Goal: Understand process/instructions: Learn about a topic

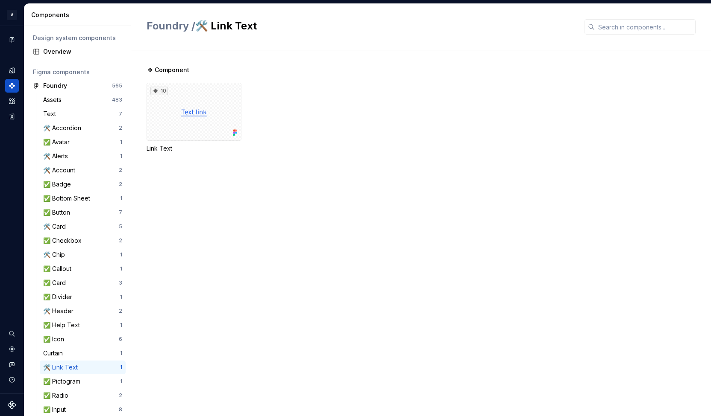
scroll to position [241, 0]
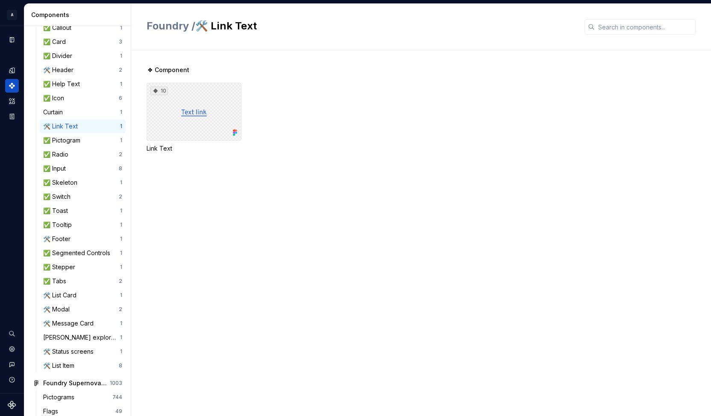
click at [184, 113] on div "10" at bounding box center [193, 112] width 95 height 58
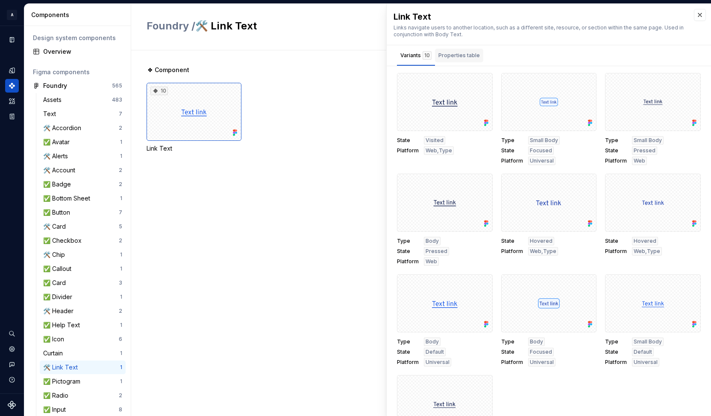
click at [453, 50] on div "Properties table" at bounding box center [459, 56] width 48 height 14
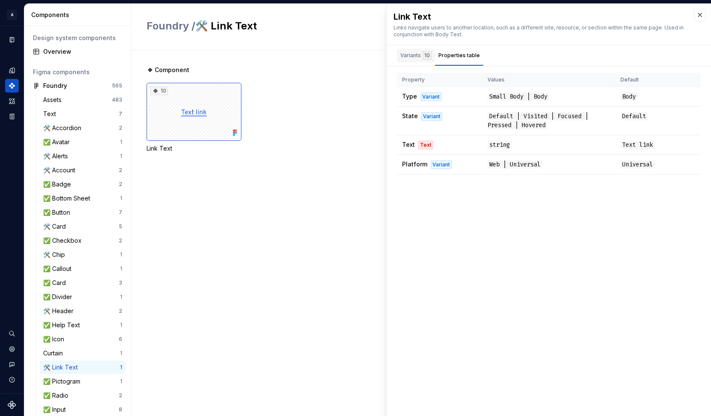
click at [412, 55] on div "Variants 10" at bounding box center [415, 55] width 31 height 9
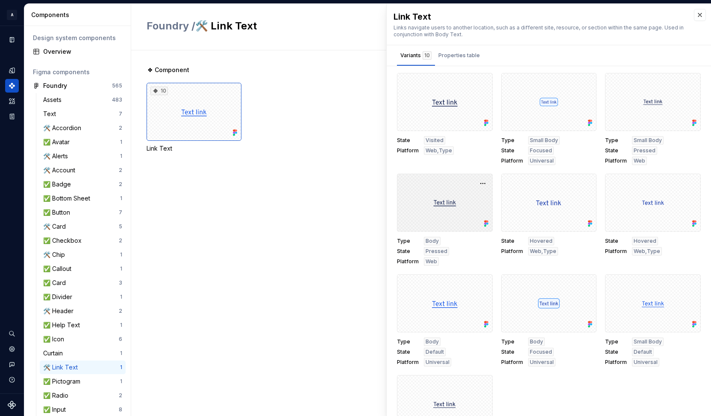
scroll to position [44, 0]
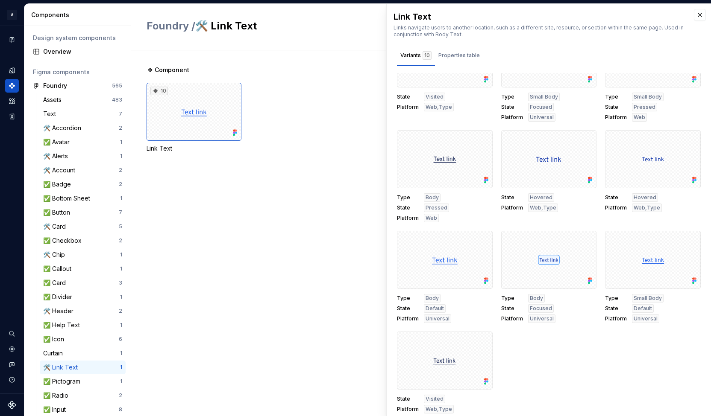
click at [501, 198] on span "State" at bounding box center [512, 197] width 22 height 7
click at [504, 207] on span "Platform" at bounding box center [512, 208] width 22 height 7
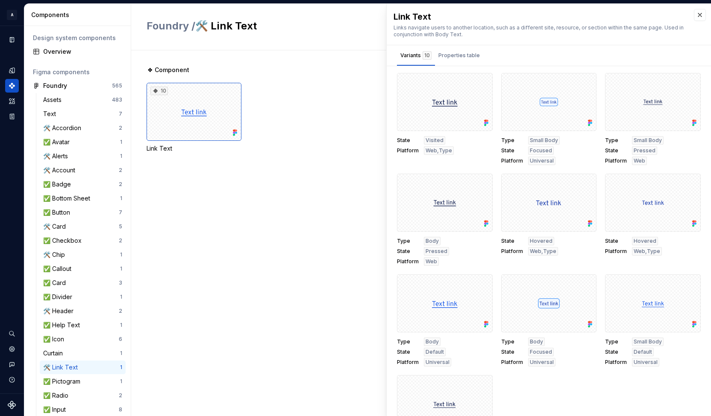
click at [501, 137] on span "Type" at bounding box center [512, 140] width 22 height 7
click at [501, 148] on span "State" at bounding box center [512, 150] width 22 height 7
click at [504, 159] on span "Platform" at bounding box center [512, 161] width 22 height 7
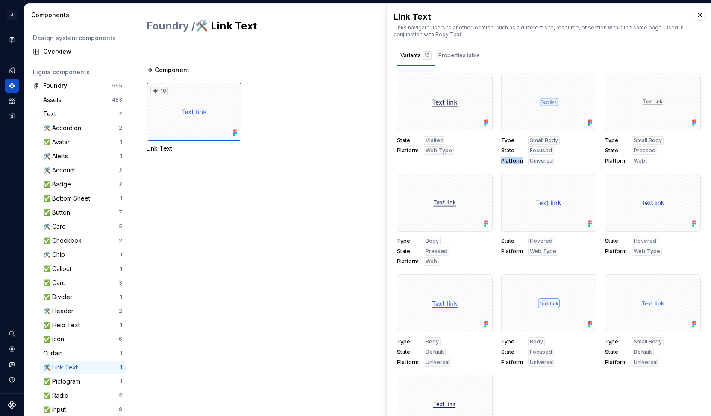
click at [504, 159] on span "Platform" at bounding box center [512, 161] width 22 height 7
click at [503, 139] on span "Type" at bounding box center [512, 140] width 22 height 7
click at [503, 149] on span "State" at bounding box center [512, 150] width 22 height 7
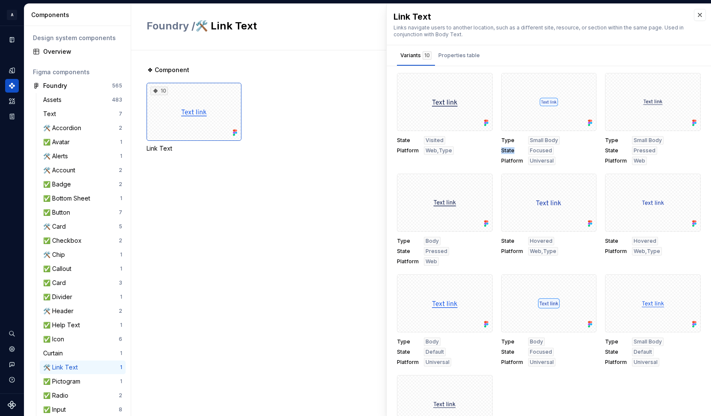
click at [503, 149] on span "State" at bounding box center [512, 150] width 22 height 7
click at [506, 160] on span "Platform" at bounding box center [512, 161] width 22 height 7
click at [491, 164] on div "State Visited Platform Web,Type Type Small Body State Focused Platform Universa…" at bounding box center [549, 265] width 304 height 384
click at [470, 61] on div "Properties table" at bounding box center [459, 56] width 48 height 14
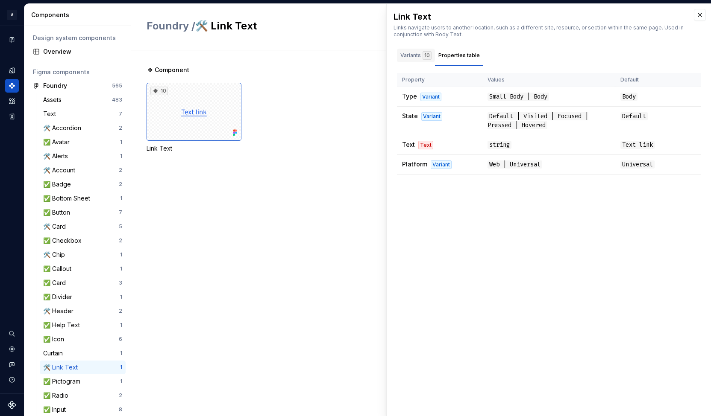
click at [411, 53] on div "Variants 10" at bounding box center [415, 55] width 31 height 9
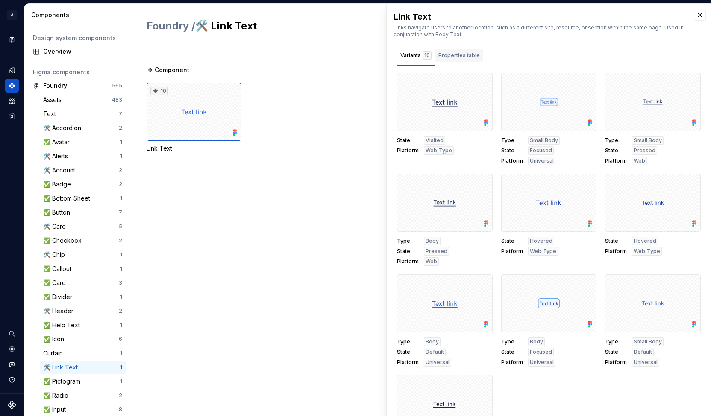
click at [443, 53] on div "Properties table" at bounding box center [458, 55] width 41 height 9
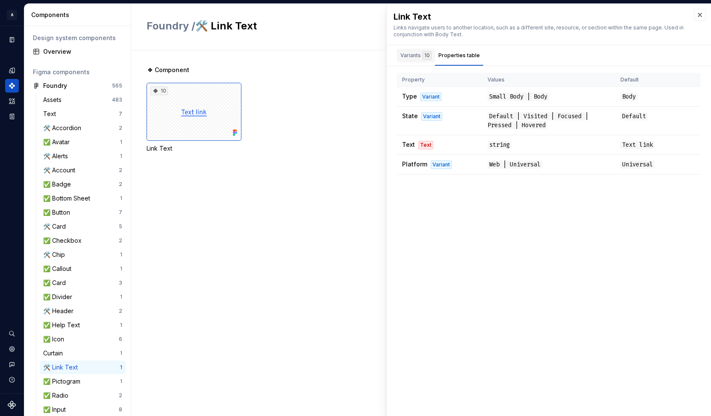
click at [398, 55] on div "Variants 10" at bounding box center [416, 56] width 38 height 14
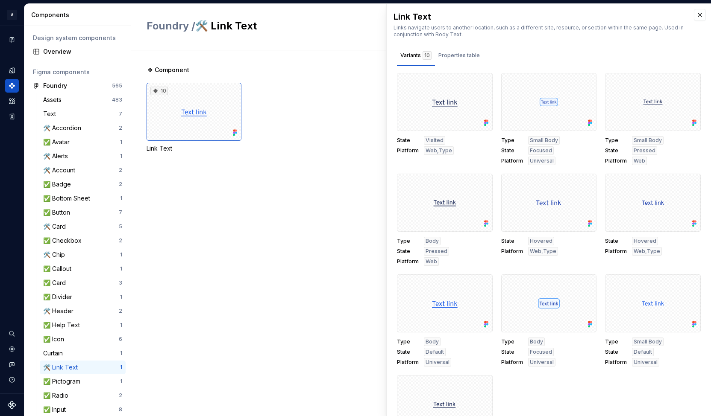
click at [491, 154] on div "State Visited Platform Web,Type Type Small Body State Focused Platform Universa…" at bounding box center [549, 265] width 304 height 384
click at [454, 62] on div "Properties table" at bounding box center [459, 57] width 48 height 17
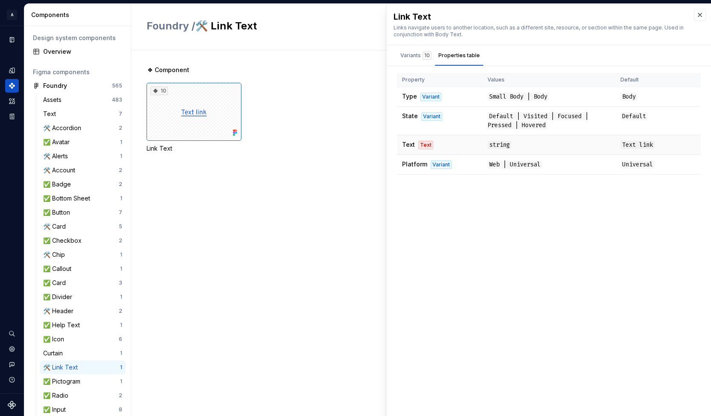
click at [406, 145] on span "Text" at bounding box center [408, 144] width 13 height 7
click at [410, 158] on td "Platform Variant" at bounding box center [439, 165] width 85 height 20
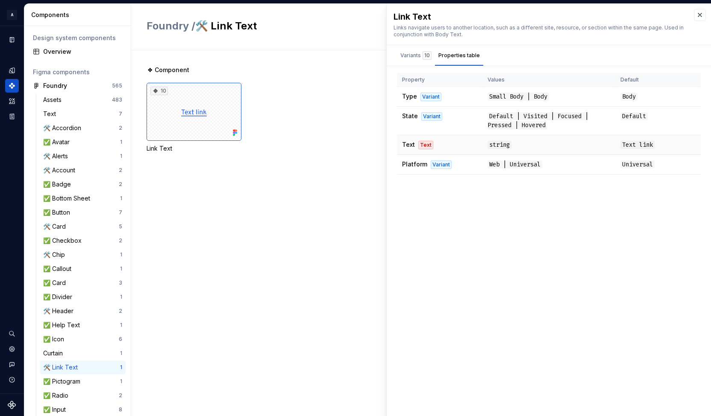
click at [405, 146] on span "Text" at bounding box center [408, 144] width 13 height 7
click at [409, 61] on div "Variants 10" at bounding box center [416, 56] width 38 height 14
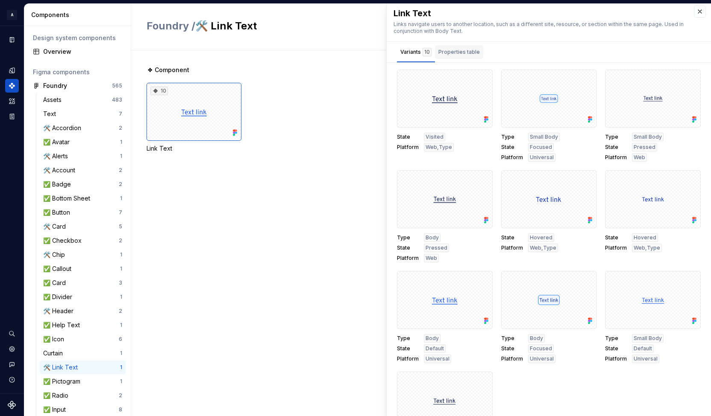
click at [464, 42] on button "Properties table" at bounding box center [459, 52] width 48 height 20
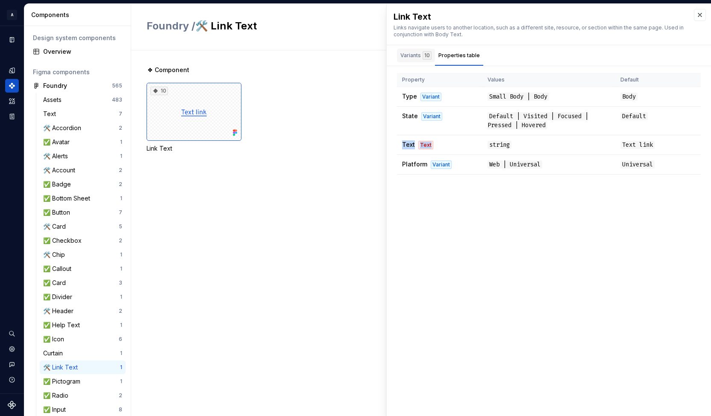
click at [421, 53] on div "Variants 10" at bounding box center [415, 55] width 31 height 9
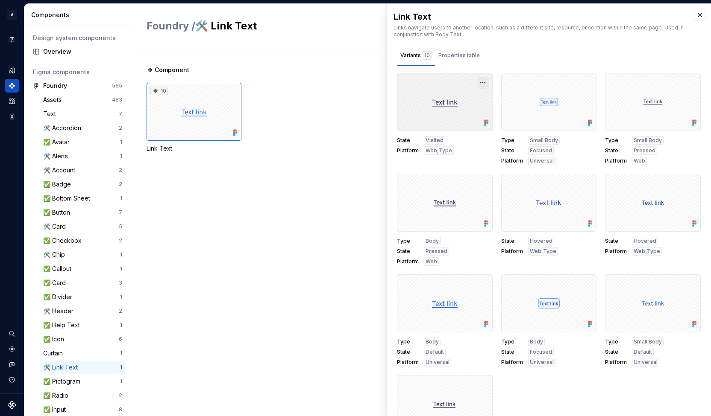
click at [477, 80] on button "button" at bounding box center [483, 83] width 12 height 12
click at [465, 97] on div "Open in Figma" at bounding box center [451, 108] width 56 height 26
